Goal: Task Accomplishment & Management: Use online tool/utility

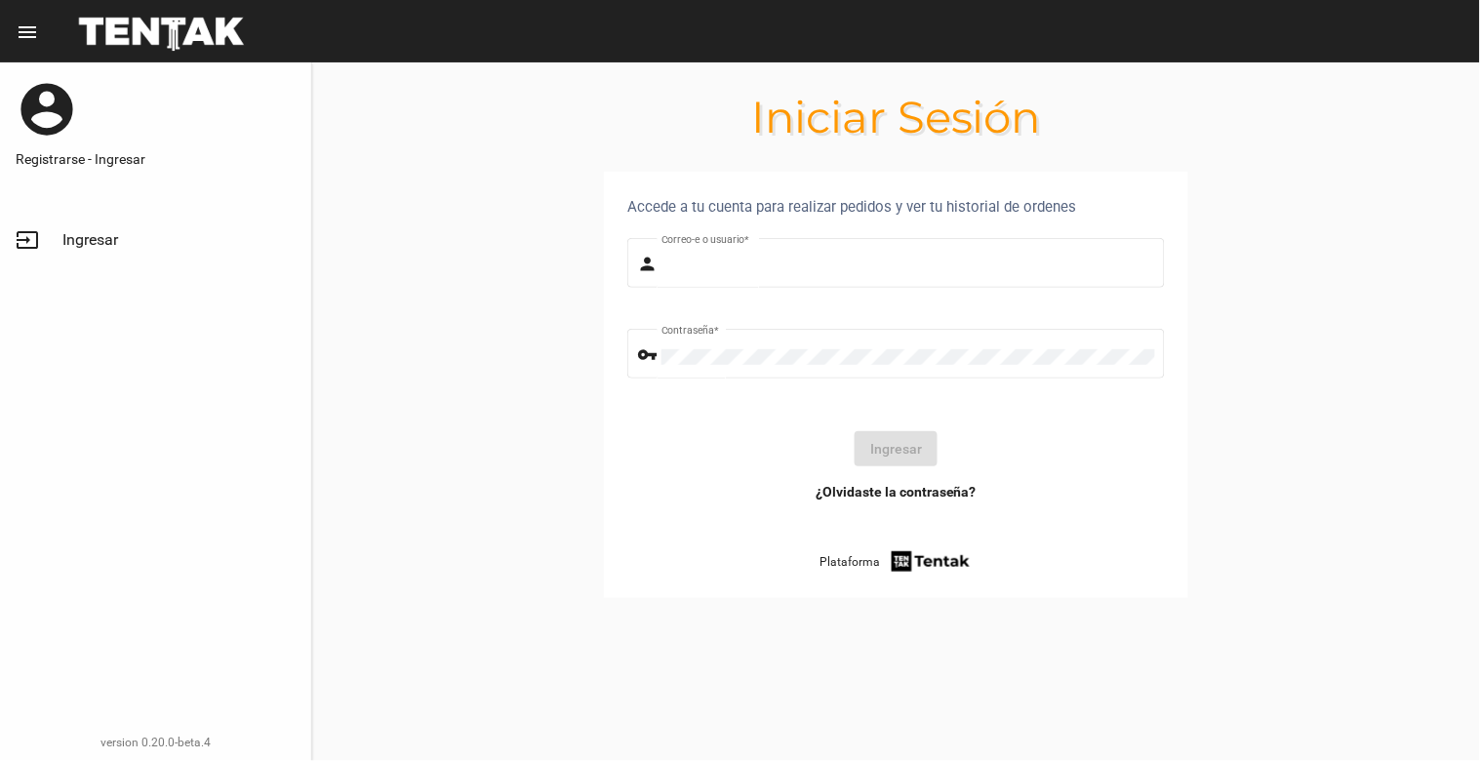
type input "[EMAIL_ADDRESS][DOMAIN_NAME]"
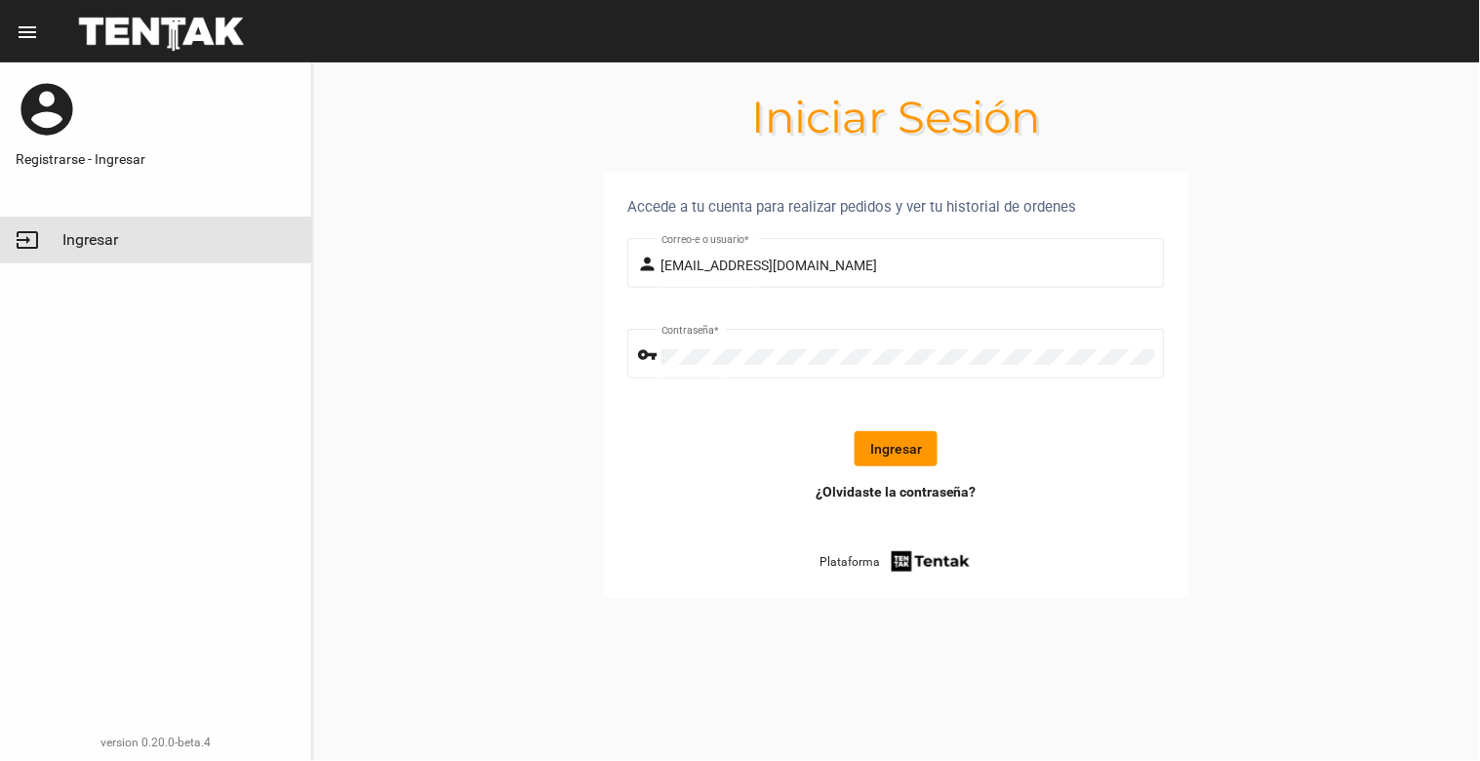
click at [64, 242] on span "Ingresar" at bounding box center [90, 240] width 56 height 20
click at [908, 464] on button "Ingresar" at bounding box center [895, 448] width 83 height 35
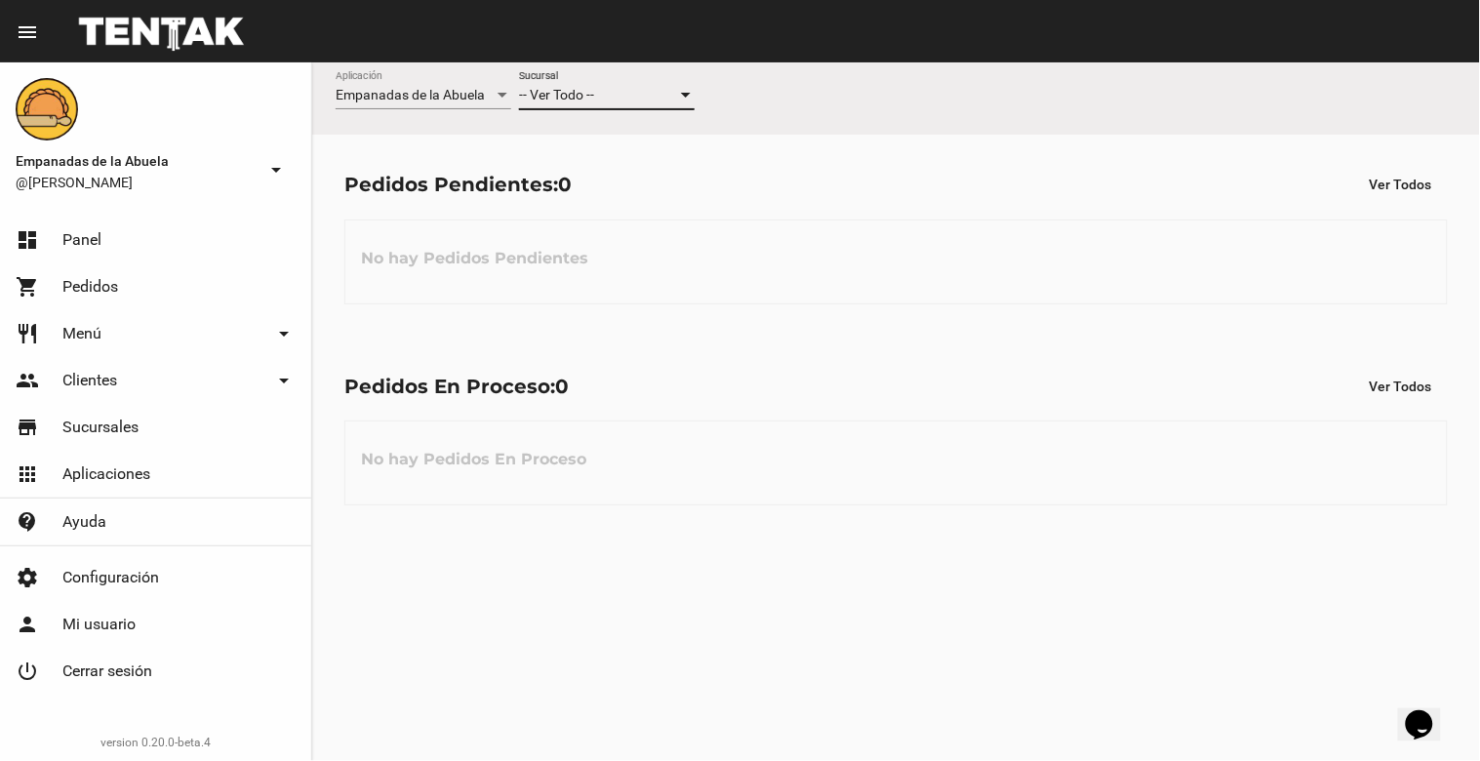
click at [663, 91] on div "-- Ver Todo --" at bounding box center [598, 96] width 158 height 16
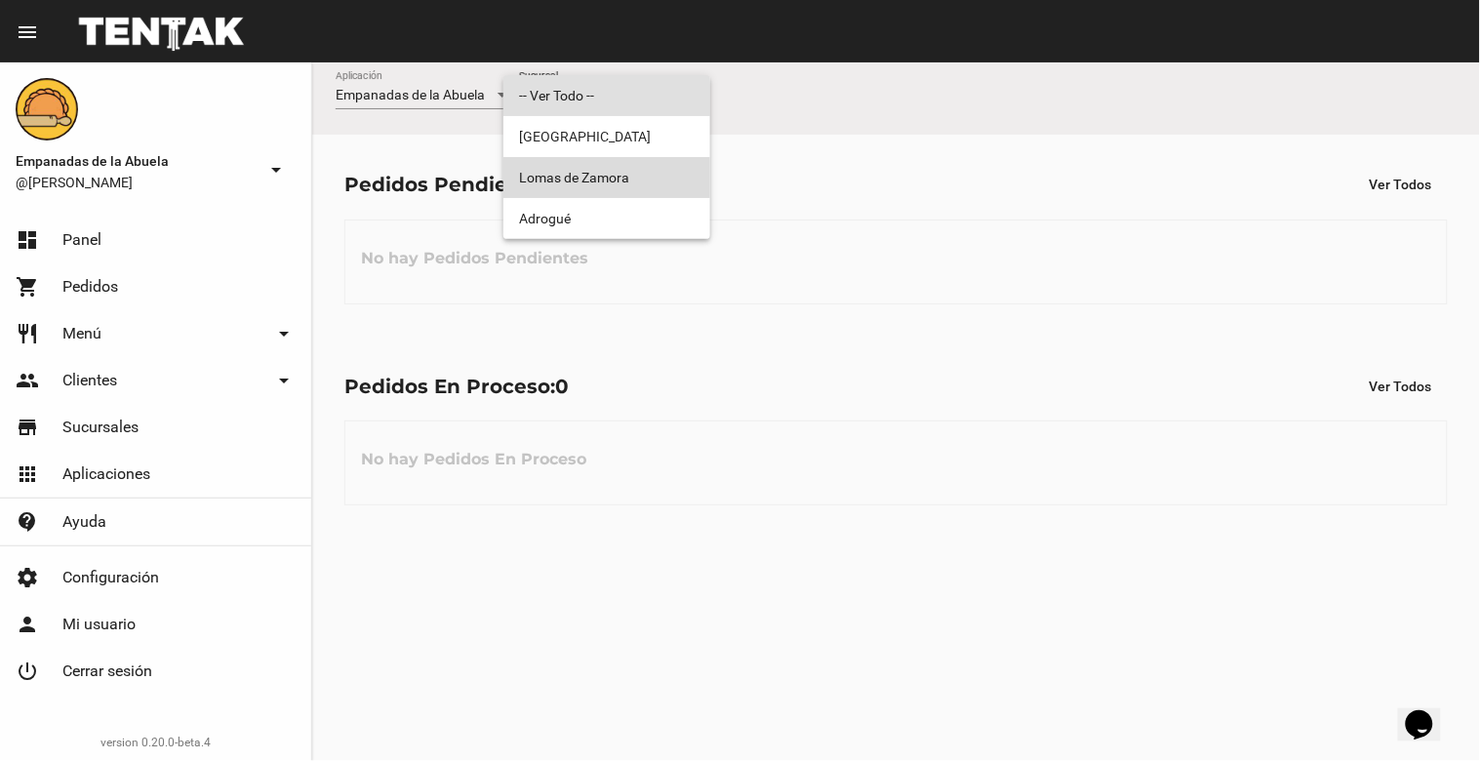
click at [634, 179] on span "Lomas de Zamora" at bounding box center [607, 177] width 176 height 41
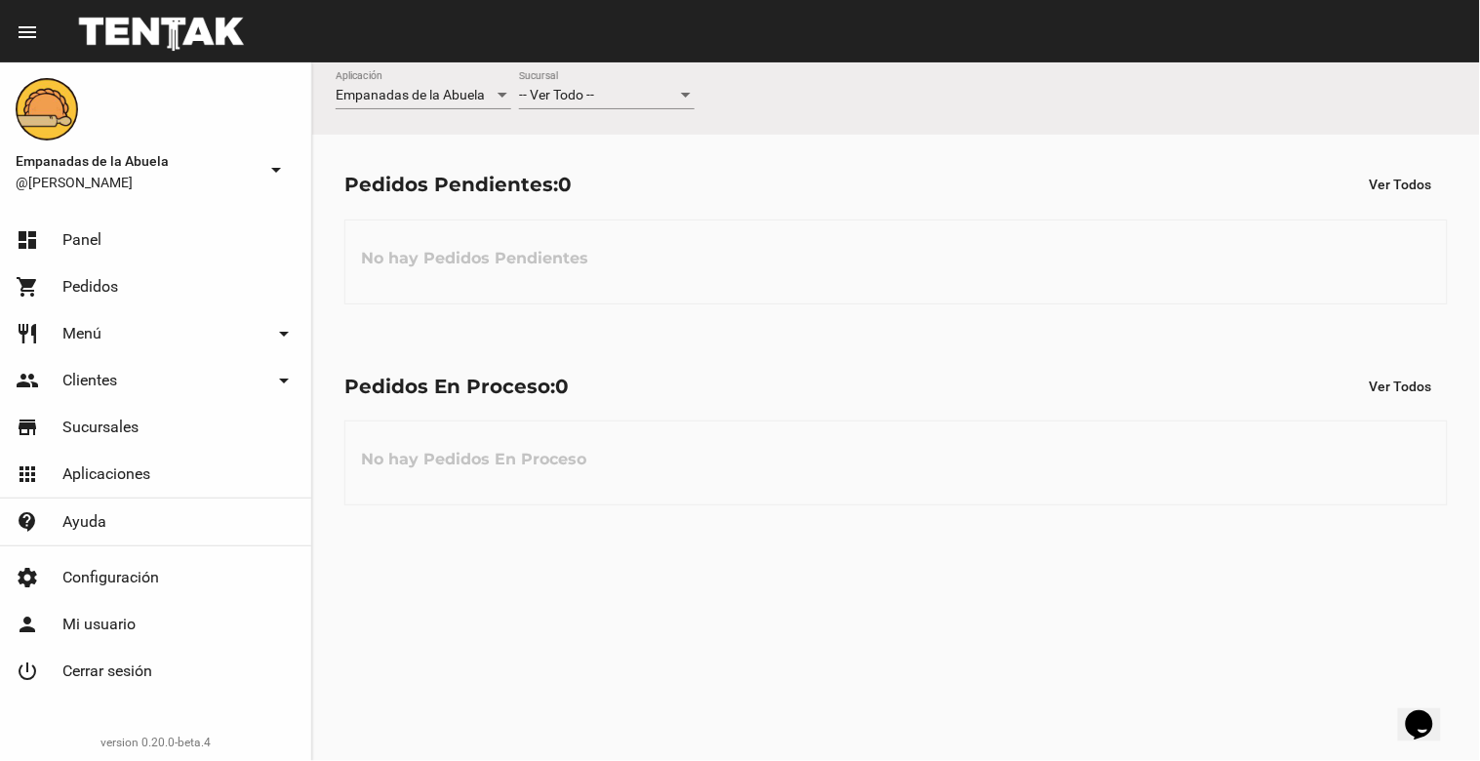
click at [588, 82] on div "-- Ver Todo -- Sucursal" at bounding box center [607, 90] width 176 height 38
click at [621, 171] on span "Lomas de Zamora" at bounding box center [607, 177] width 176 height 41
